Goal: Task Accomplishment & Management: Manage account settings

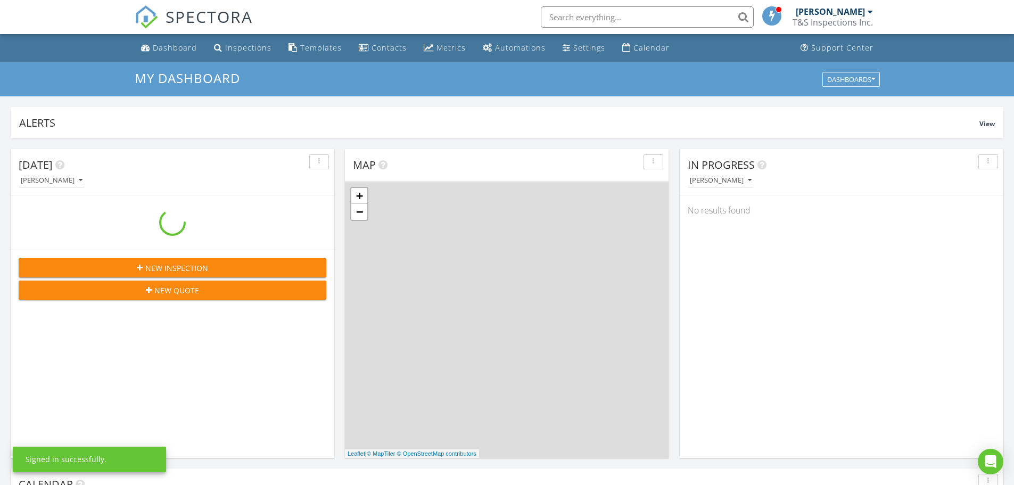
scroll to position [985, 1030]
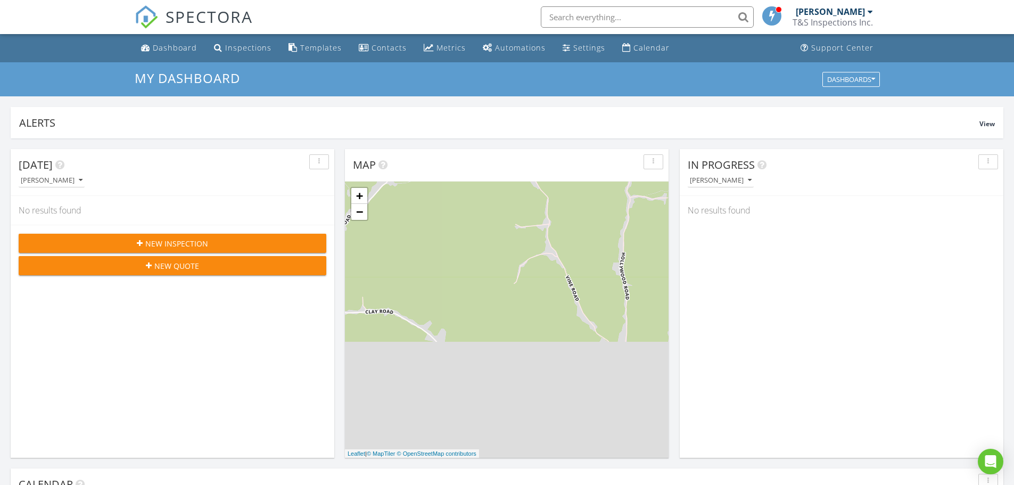
click at [772, 14] on span at bounding box center [772, 16] width 11 height 10
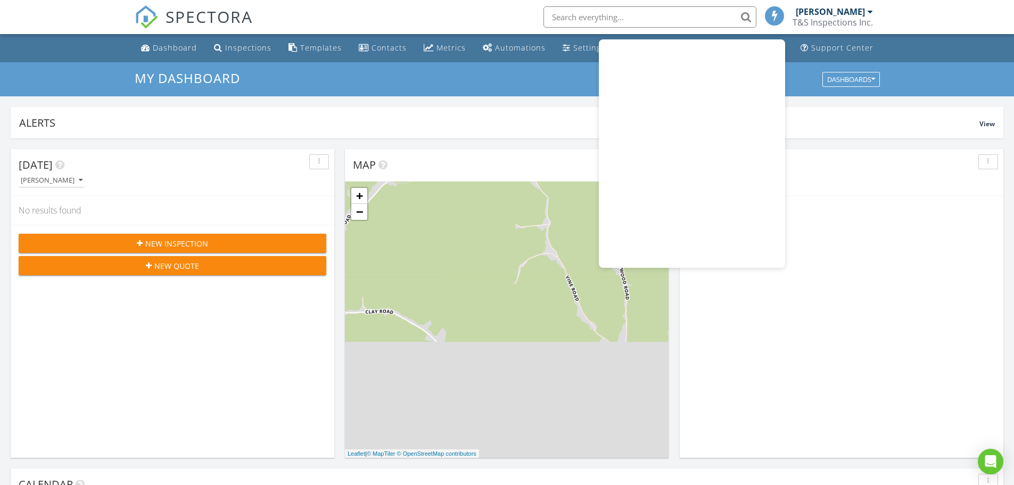
click at [837, 208] on div "No results found" at bounding box center [840, 210] width 323 height 29
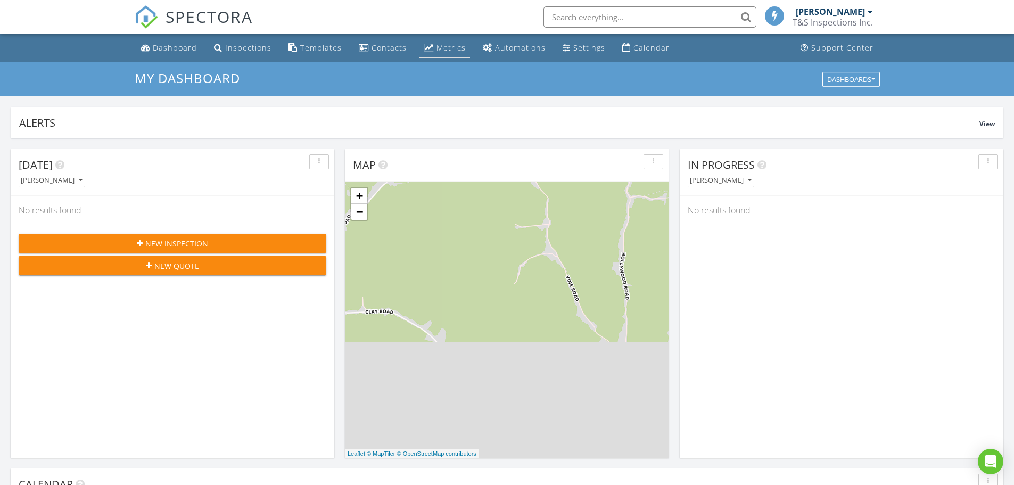
click at [442, 48] on div "Metrics" at bounding box center [450, 48] width 29 height 10
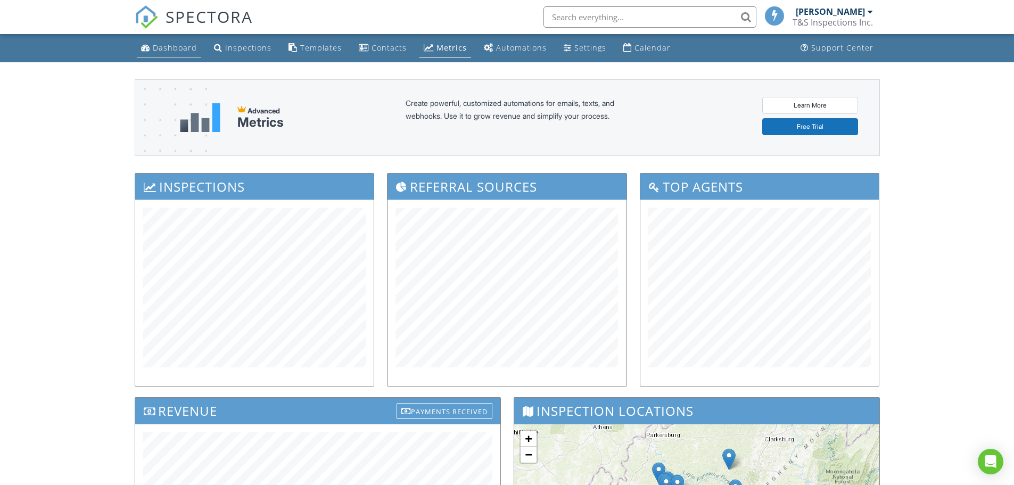
click at [175, 48] on div "Dashboard" at bounding box center [175, 48] width 44 height 10
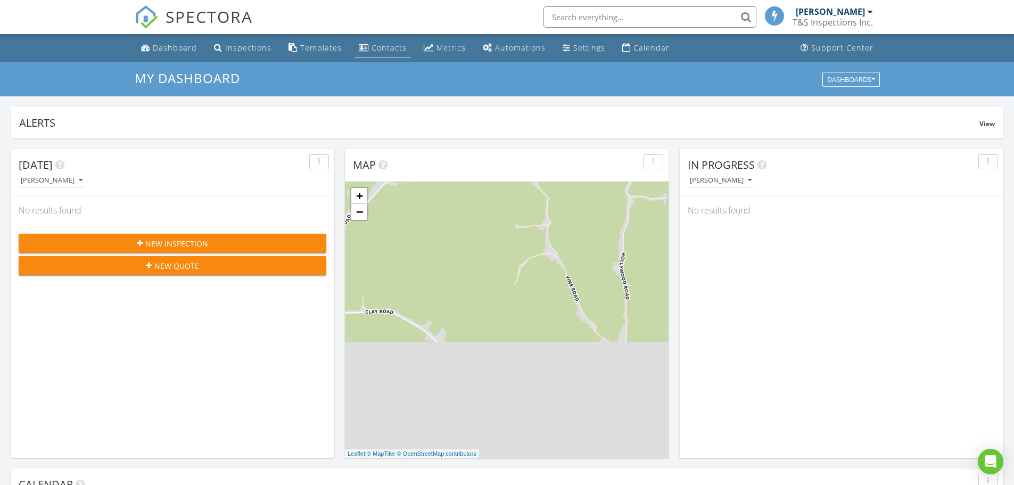
click at [389, 50] on div "Contacts" at bounding box center [388, 48] width 35 height 10
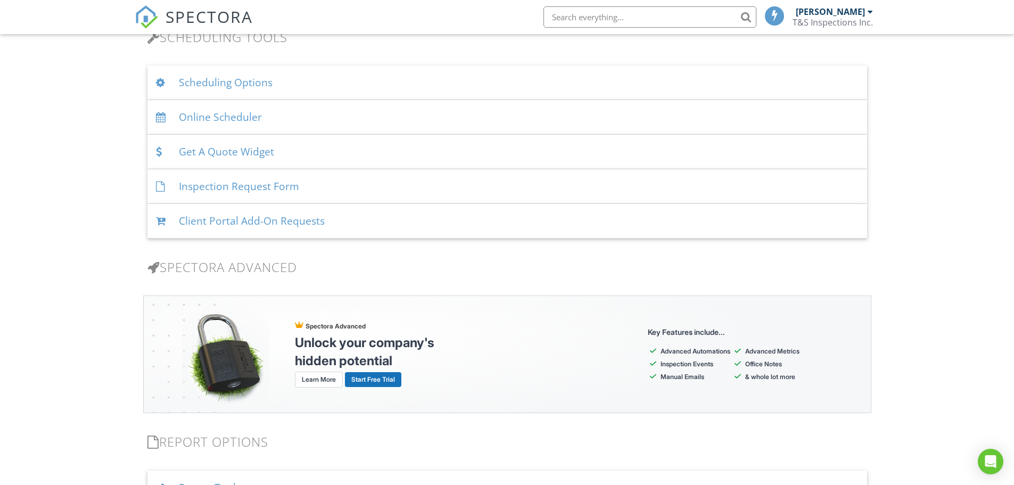
scroll to position [631, 0]
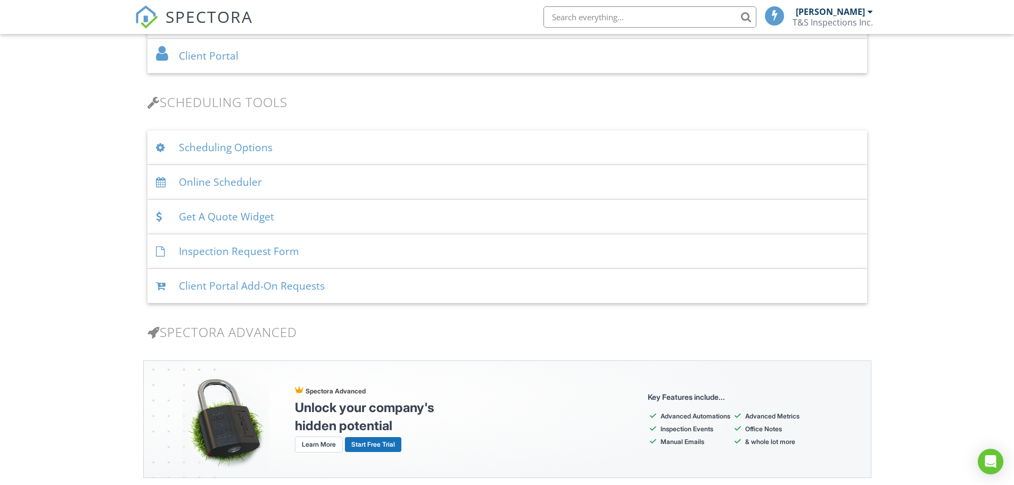
click at [243, 250] on div "Inspection Request Form" at bounding box center [506, 251] width 719 height 35
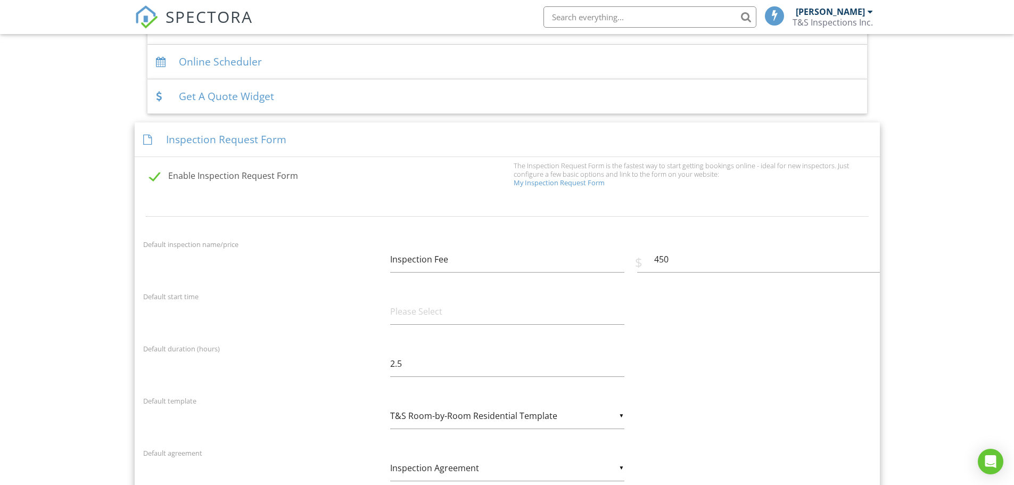
scroll to position [737, 0]
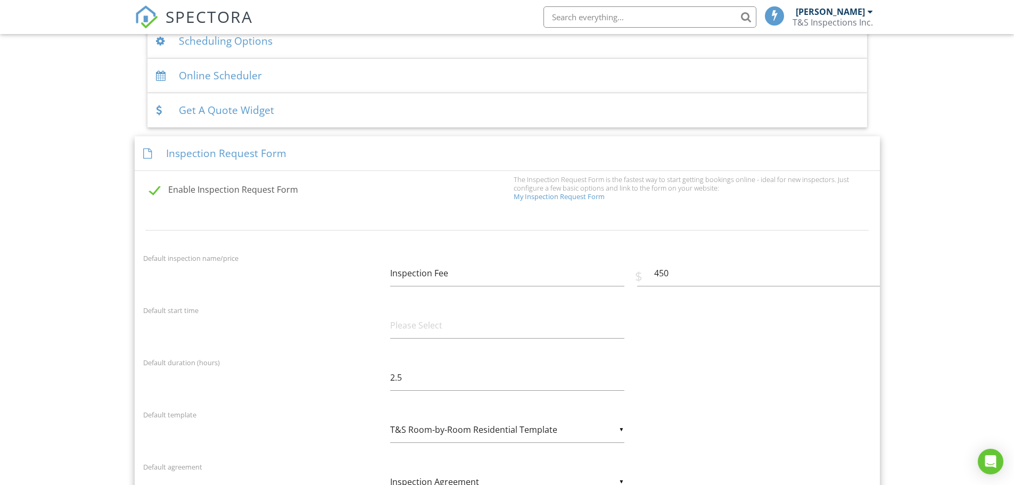
click at [160, 189] on label "Enable Inspection Request Form" at bounding box center [329, 191] width 358 height 13
checkbox input "false"
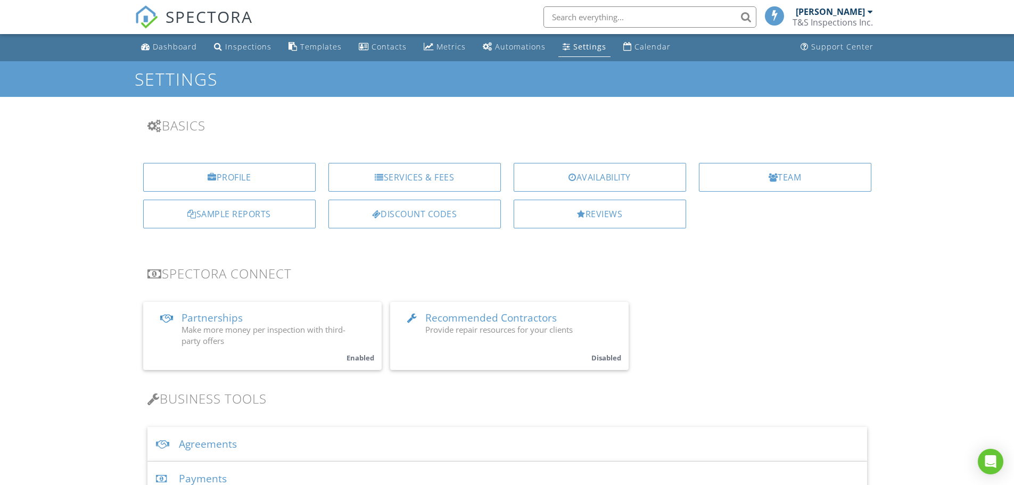
scroll to position [0, 0]
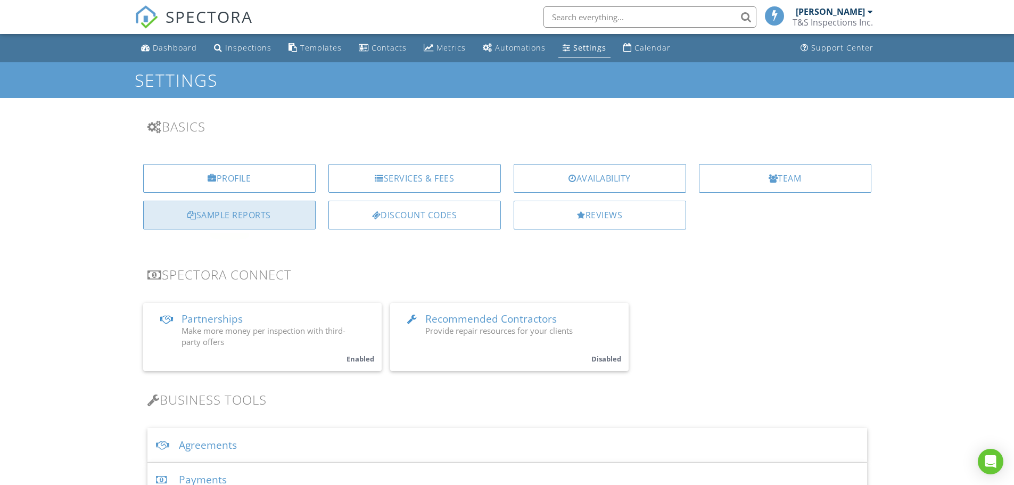
click at [249, 217] on div "Sample Reports" at bounding box center [229, 215] width 172 height 29
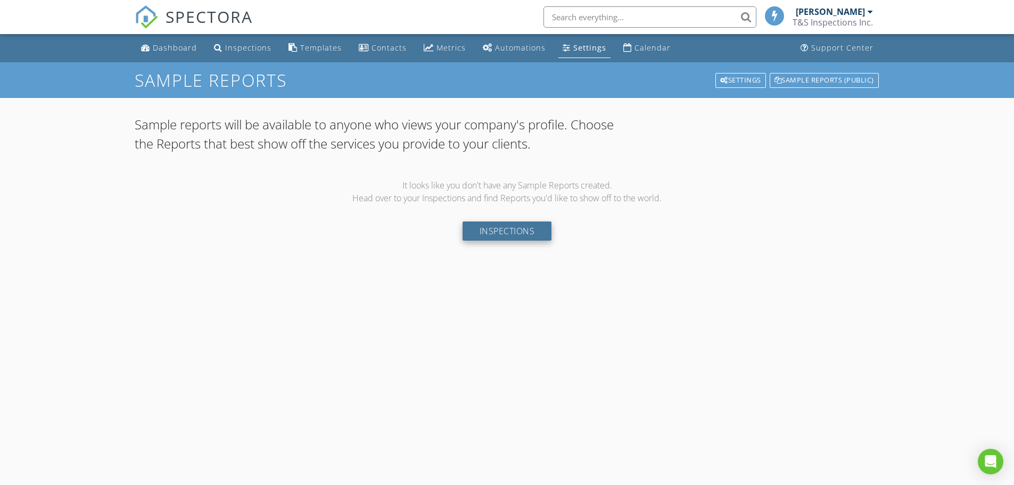
click at [504, 231] on link "Inspections" at bounding box center [506, 230] width 89 height 19
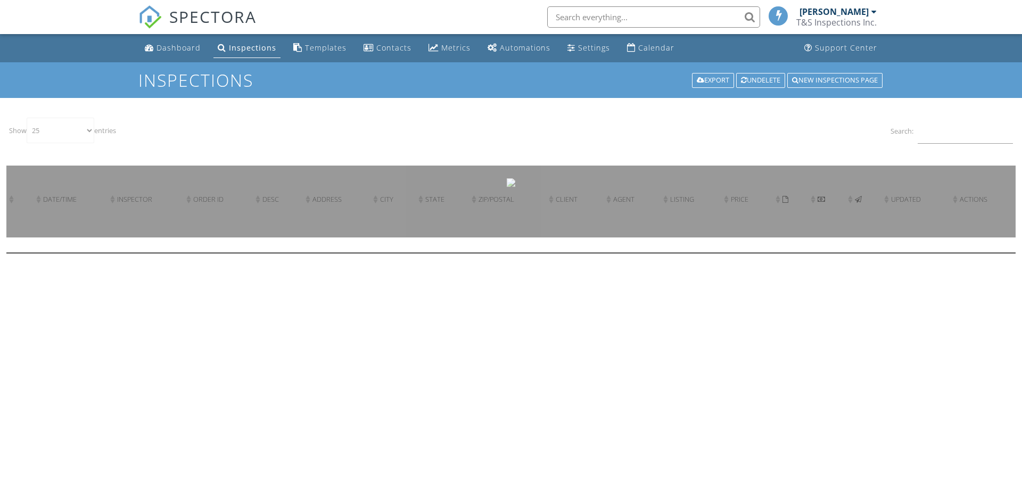
select select "25"
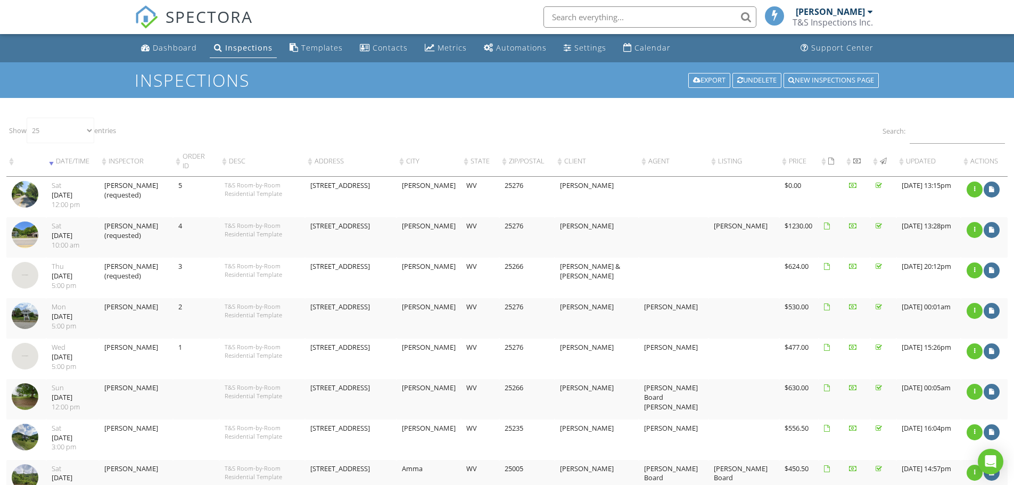
click at [866, 12] on div "[PERSON_NAME]" at bounding box center [833, 11] width 77 height 11
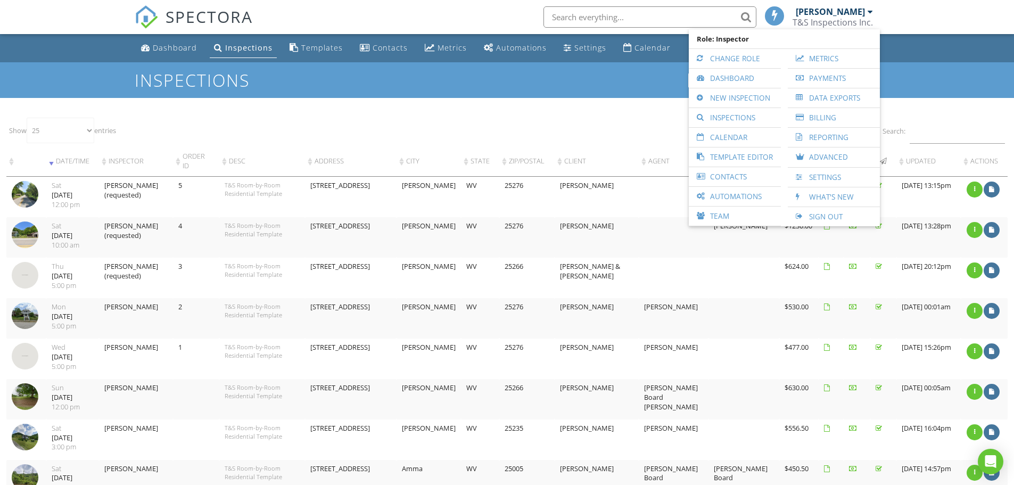
click at [524, 78] on h1 "Inspections" at bounding box center [507, 80] width 745 height 19
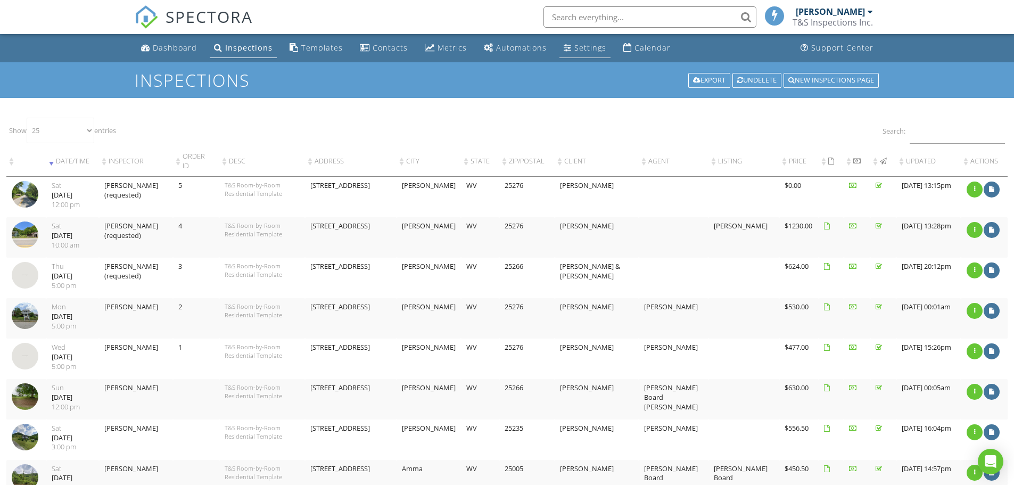
click at [577, 47] on div "Settings" at bounding box center [590, 48] width 32 height 10
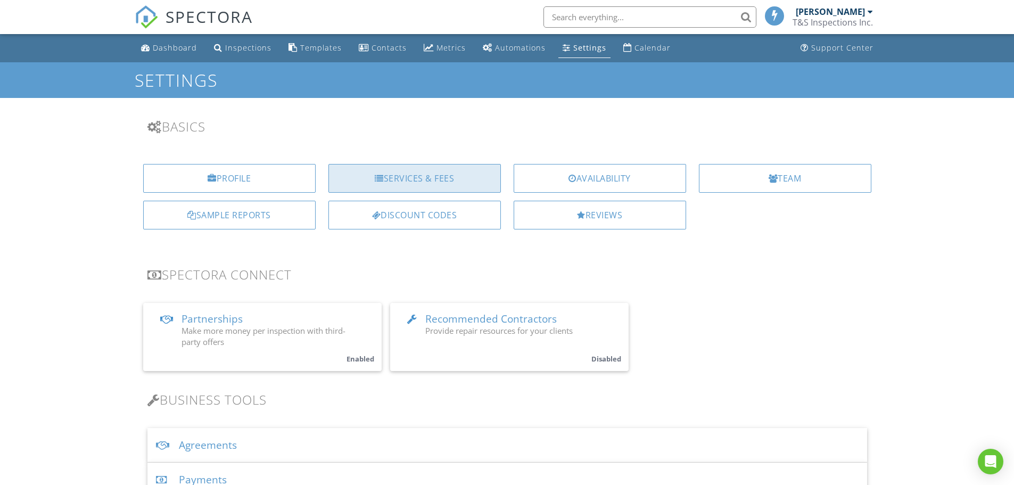
click at [425, 177] on div "Services & Fees" at bounding box center [414, 178] width 172 height 29
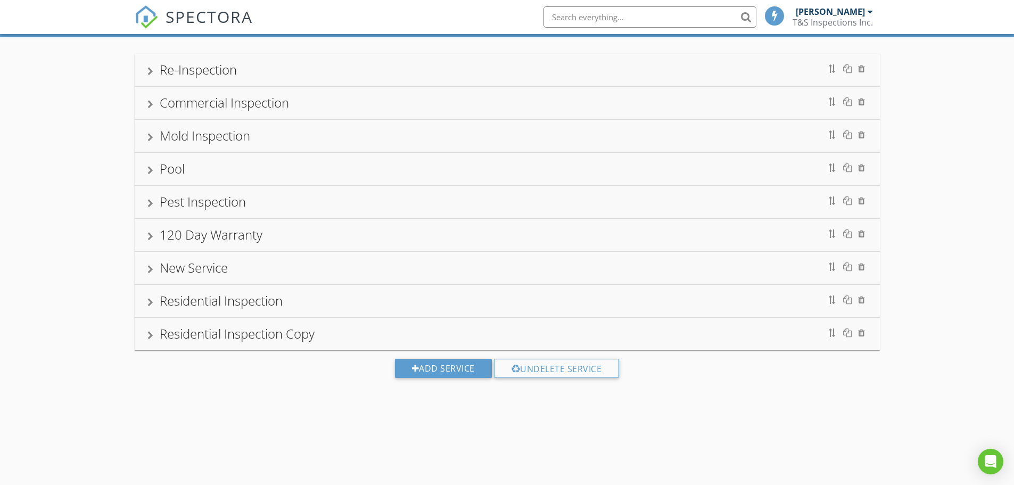
scroll to position [62, 0]
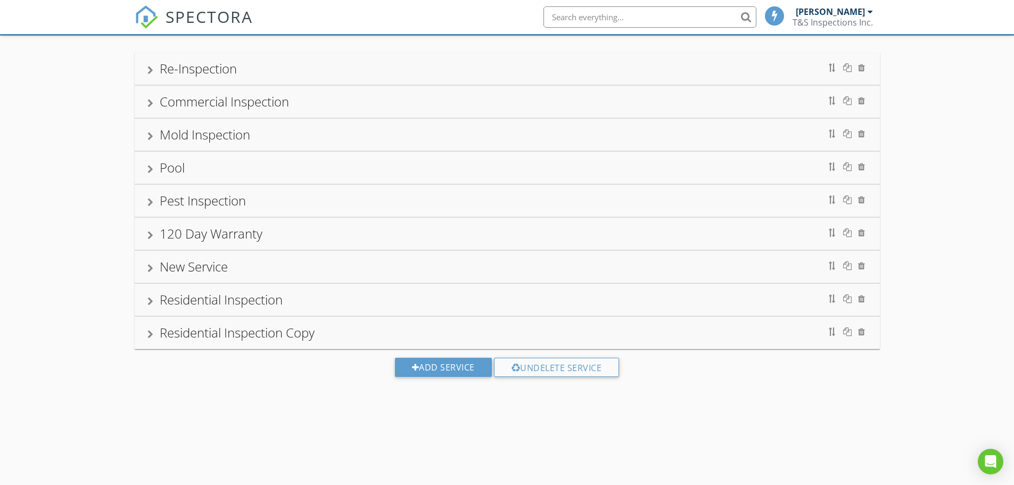
click at [151, 297] on div at bounding box center [150, 301] width 6 height 9
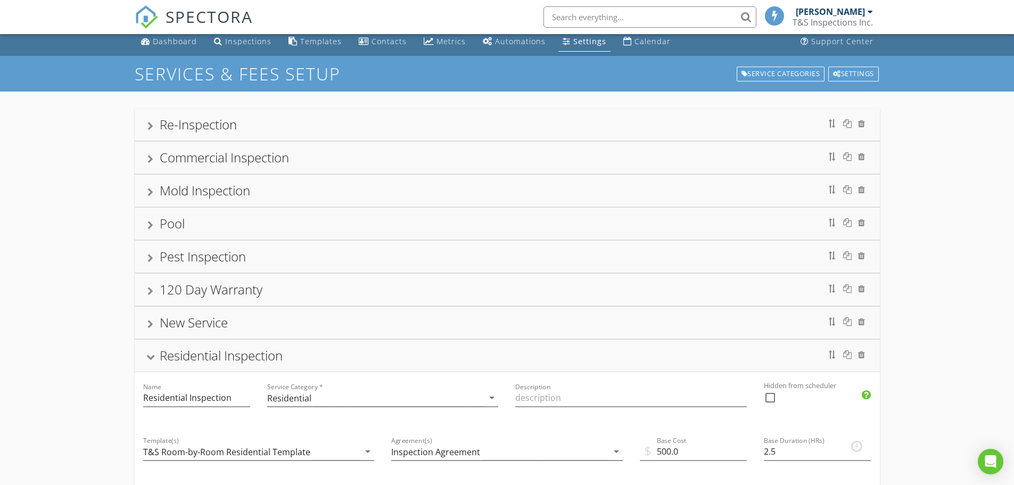
scroll to position [0, 0]
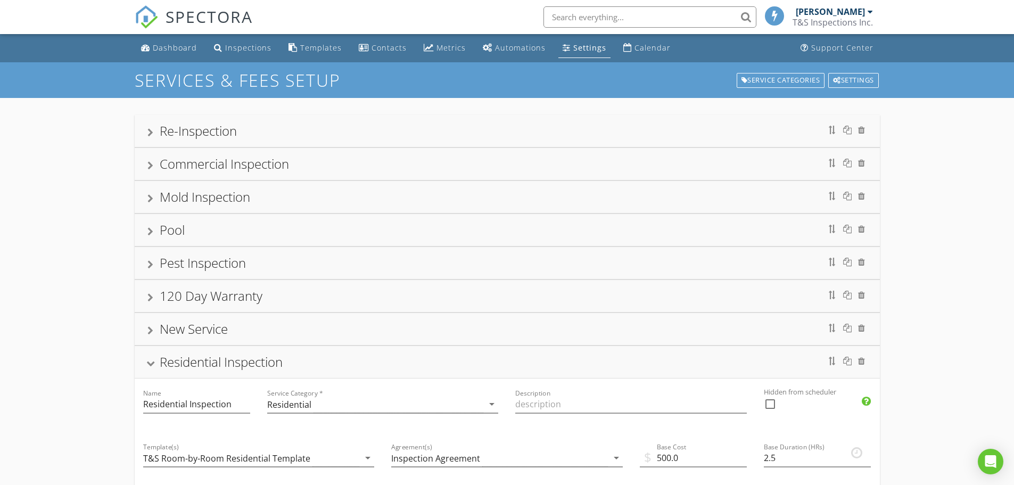
click at [153, 130] on div at bounding box center [150, 132] width 6 height 9
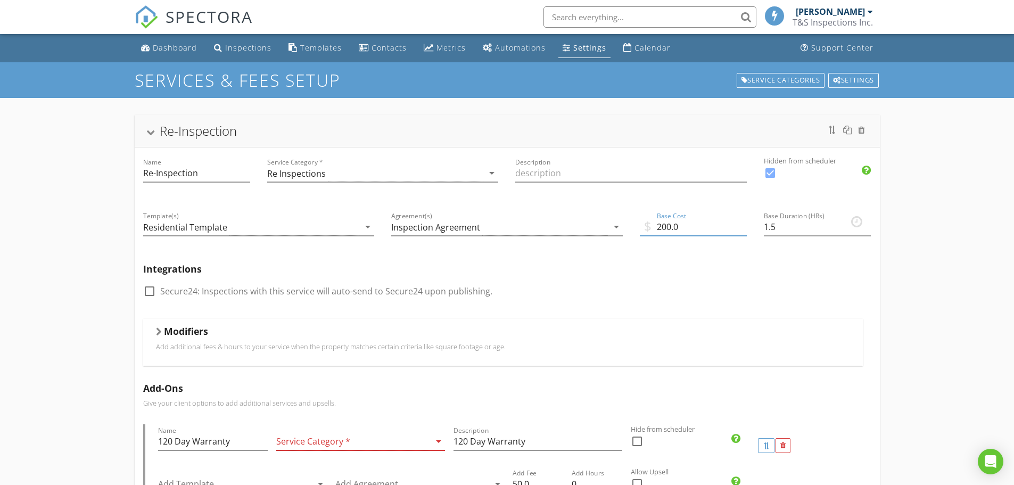
drag, startPoint x: 686, startPoint y: 227, endPoint x: 630, endPoint y: 224, distance: 55.4
click at [631, 224] on div "$ Base Cost 200.0" at bounding box center [693, 228] width 124 height 54
type input "250"
click at [749, 283] on div "check_box_outline_blank Secure24: Inspections with this service will auto-send …" at bounding box center [507, 297] width 728 height 28
click at [780, 82] on div "Service Categories" at bounding box center [780, 80] width 88 height 15
